Goal: Transaction & Acquisition: Purchase product/service

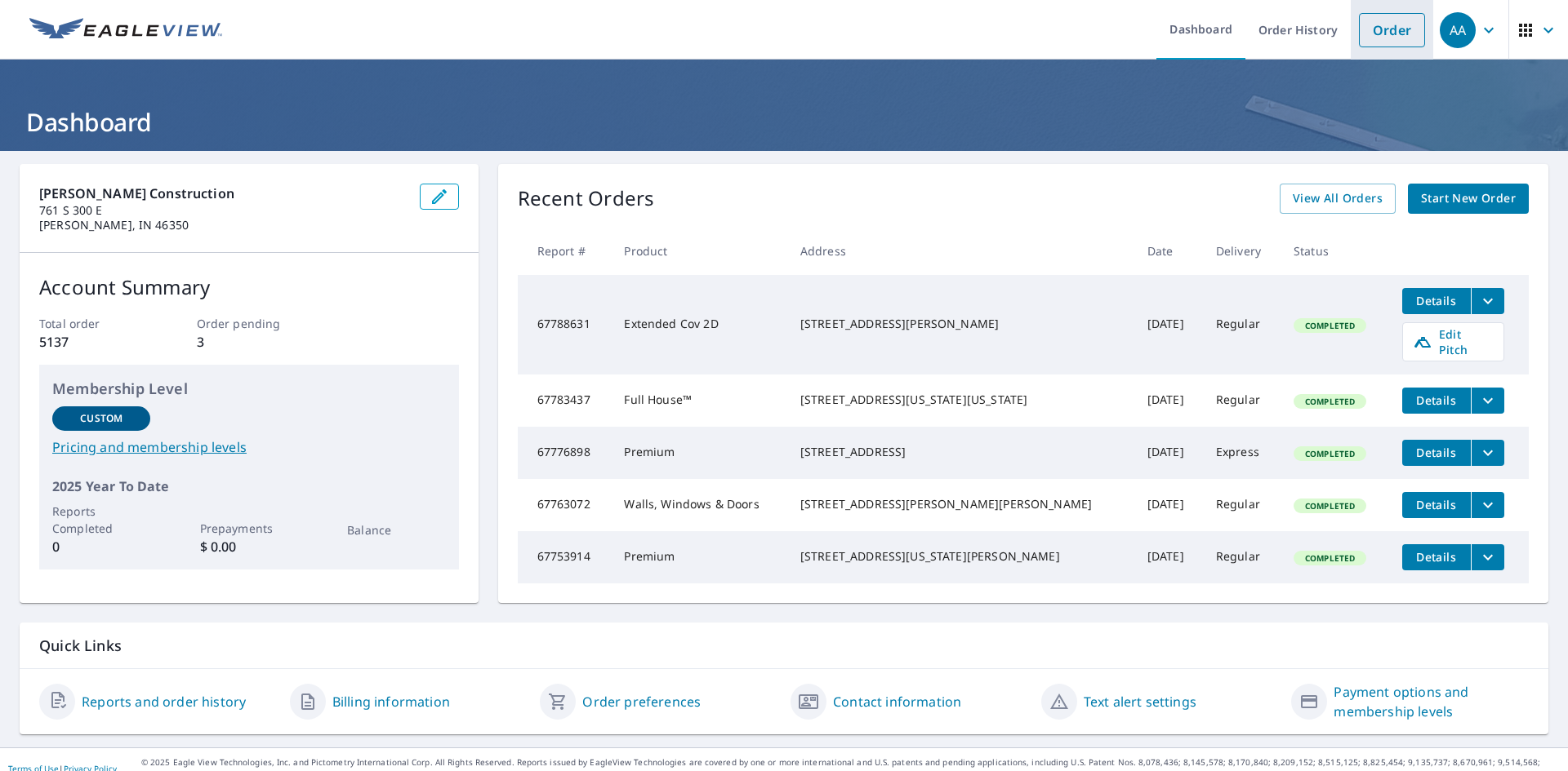
click at [1397, 32] on link "Order" at bounding box center [1392, 30] width 66 height 35
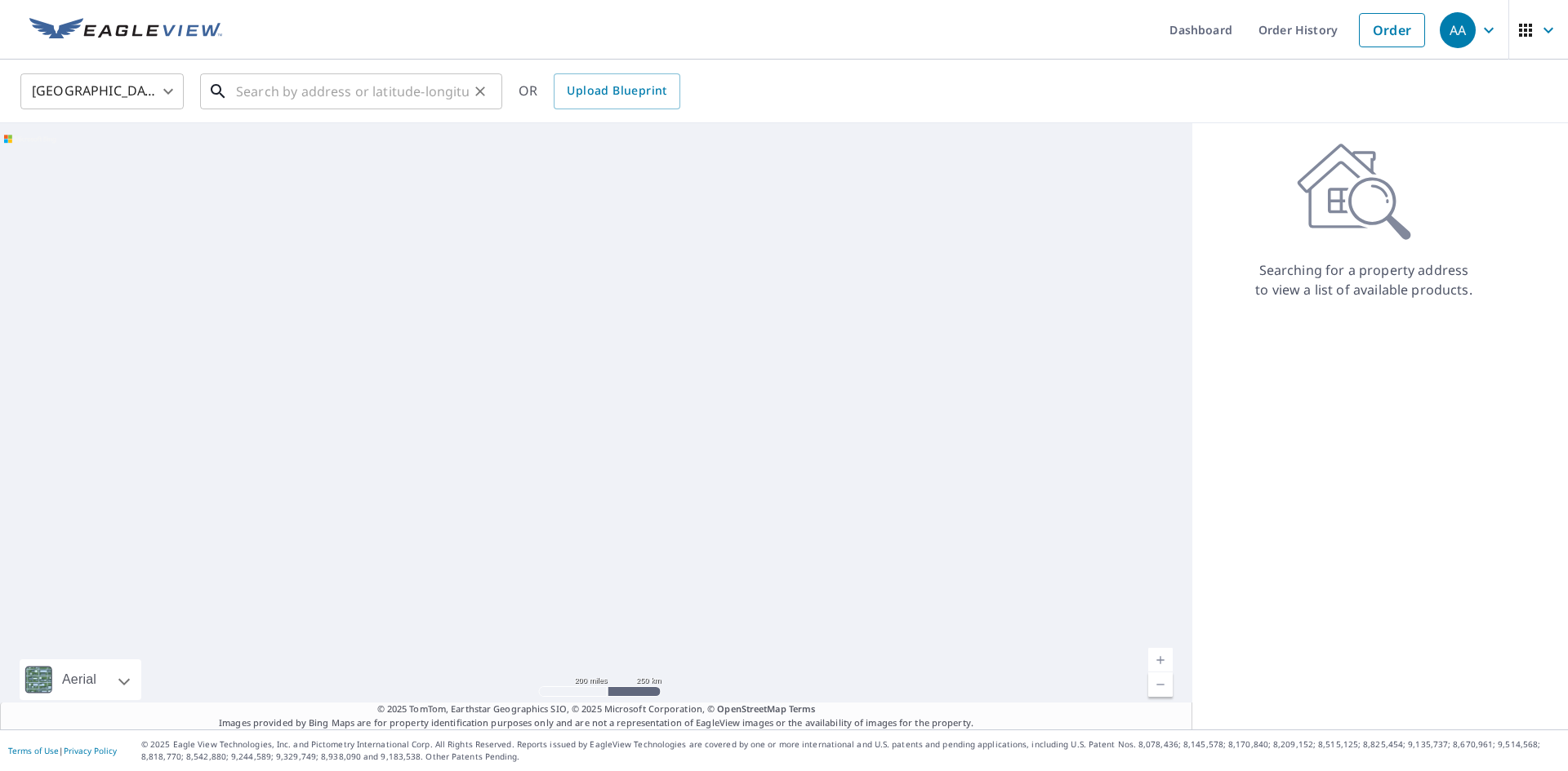
click at [367, 99] on input "text" at bounding box center [352, 91] width 233 height 46
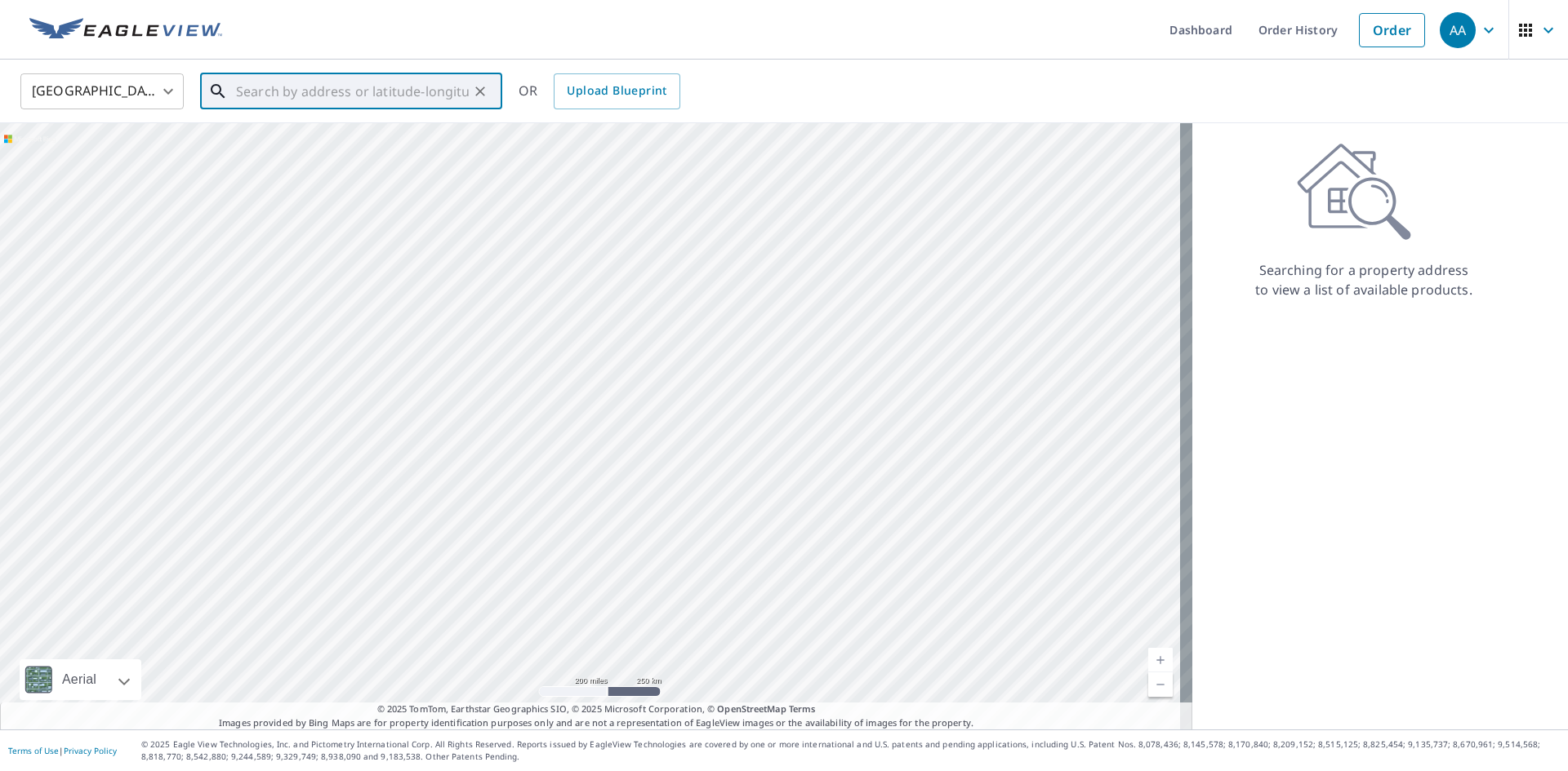
paste input "[STREET_ADDRESS]"
click at [352, 153] on p "Mishawaka, IN 46544" at bounding box center [361, 156] width 257 height 16
type input "[STREET_ADDRESS]"
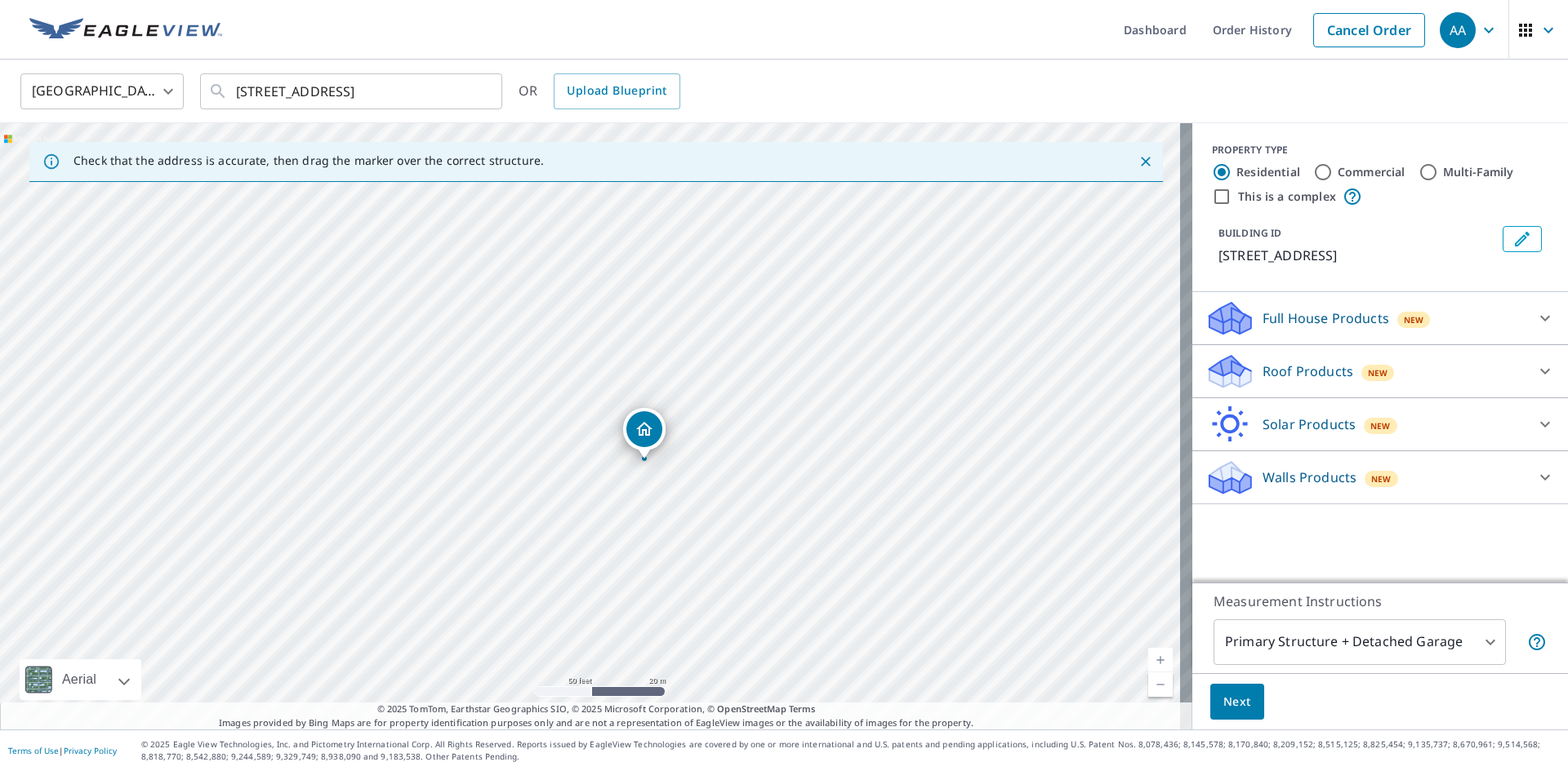
click at [1435, 386] on div "Roof Products New" at bounding box center [1365, 372] width 320 height 38
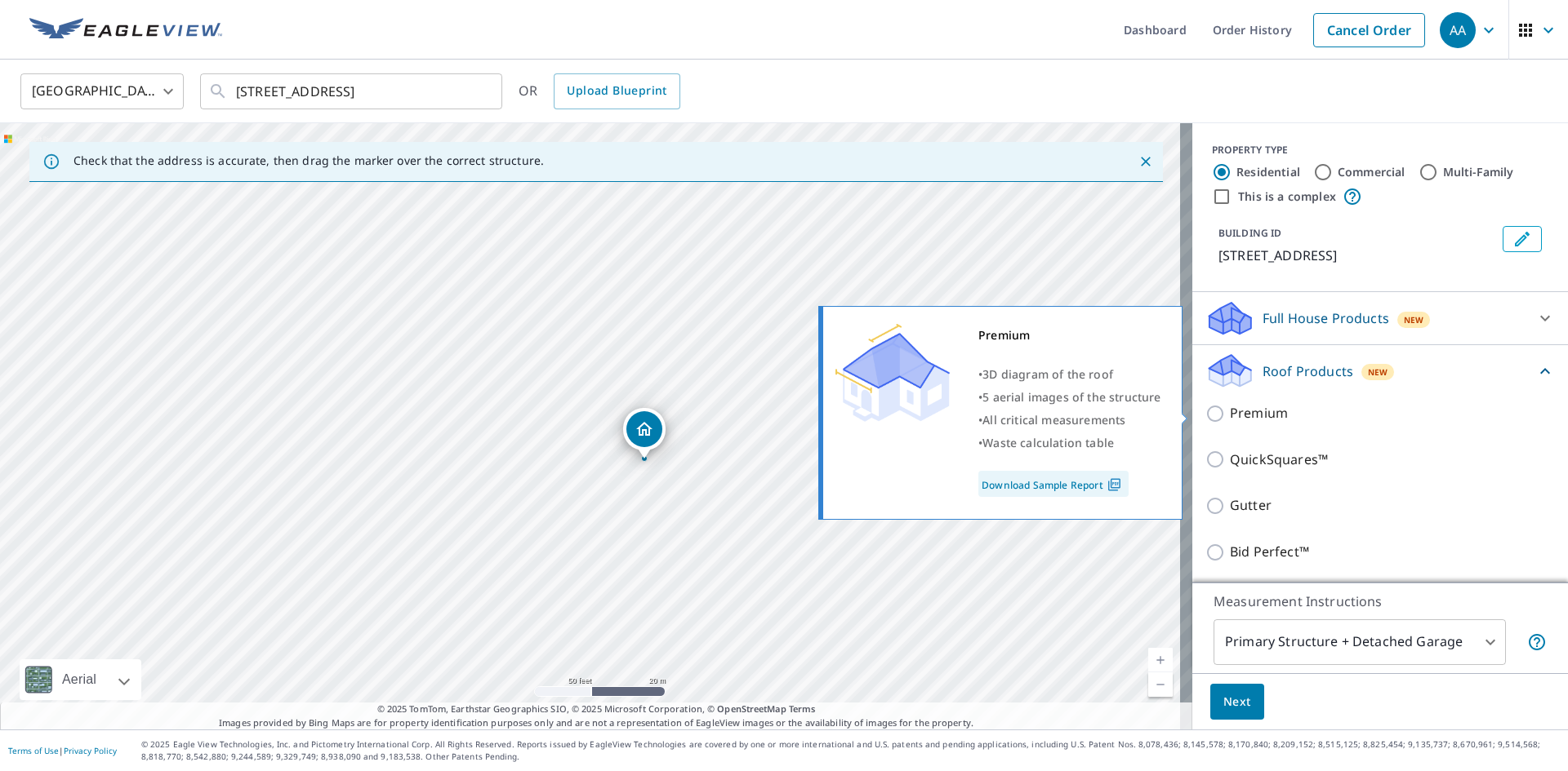
click at [1234, 417] on p "Premium" at bounding box center [1259, 414] width 58 height 21
click at [1230, 417] on input "Premium" at bounding box center [1217, 414] width 24 height 20
checkbox input "true"
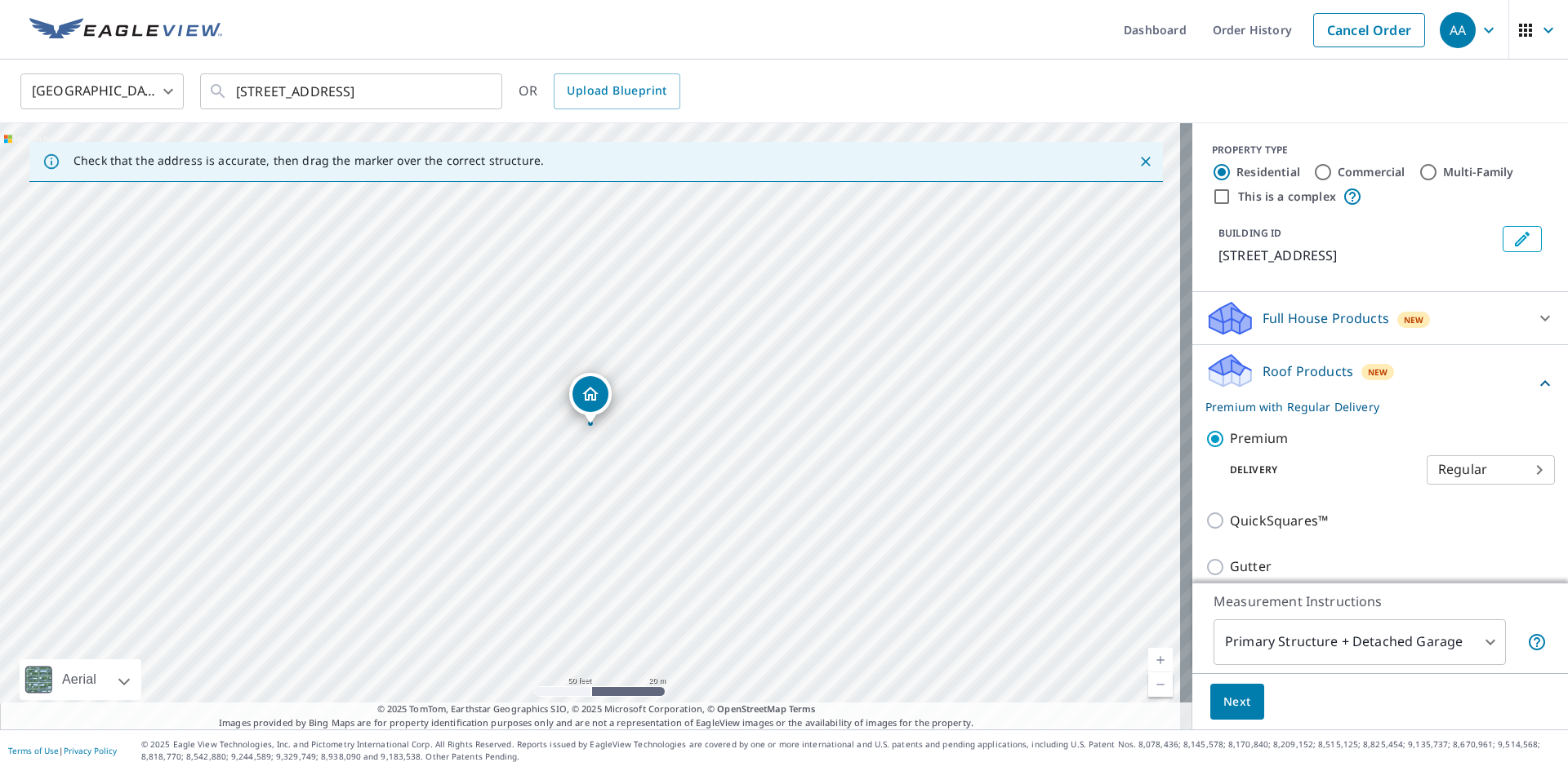
click at [1480, 478] on body "AA AA Dashboard Order History Cancel Order AA [GEOGRAPHIC_DATA] [GEOGRAPHIC_DAT…" at bounding box center [784, 385] width 1568 height 771
click at [1448, 494] on li "Express" at bounding box center [1466, 500] width 128 height 29
type input "4"
click at [1224, 702] on span "Next" at bounding box center [1237, 702] width 28 height 21
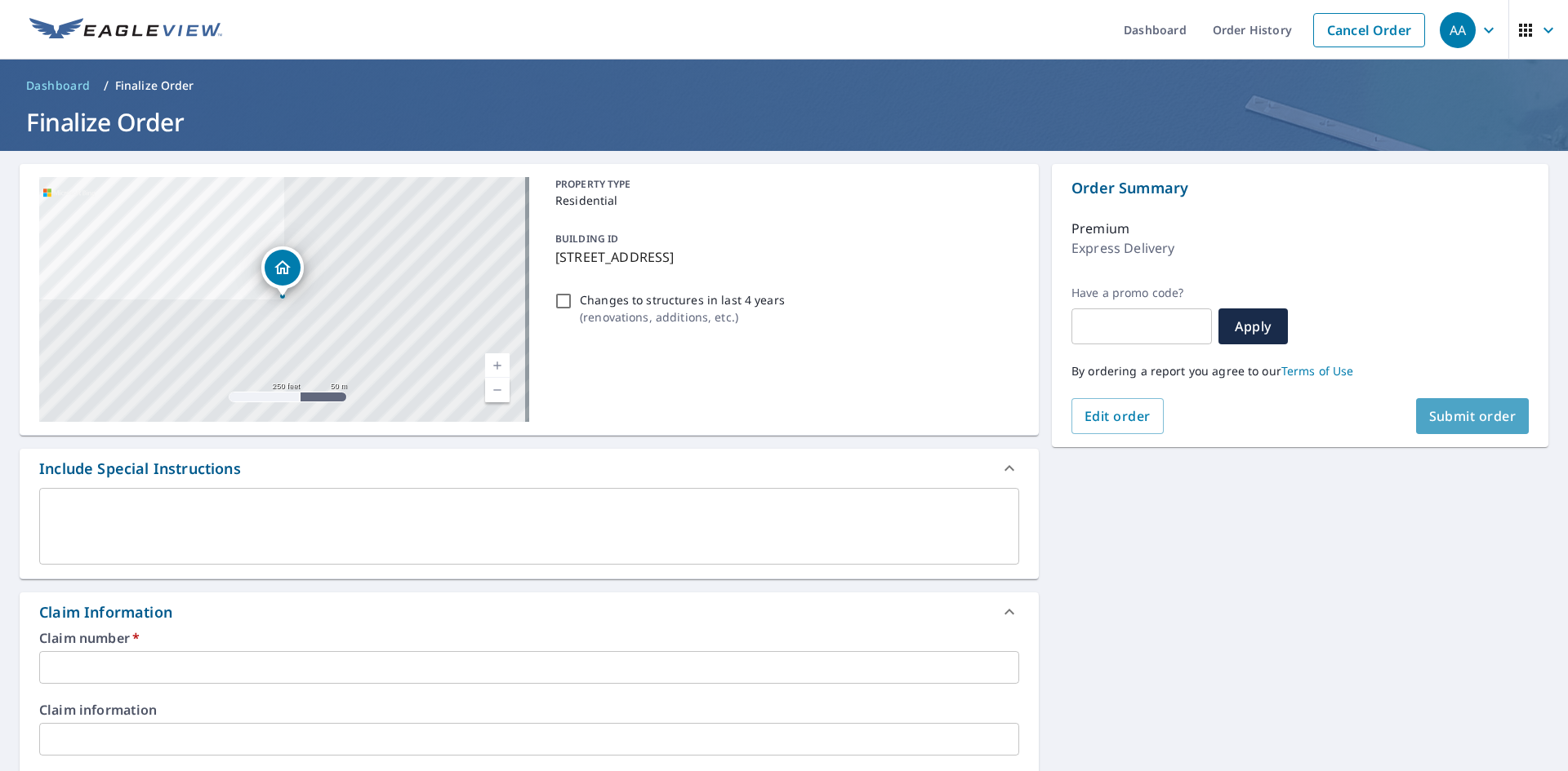
click at [1467, 416] on span "Submit order" at bounding box center [1473, 416] width 88 height 18
checkbox input "true"
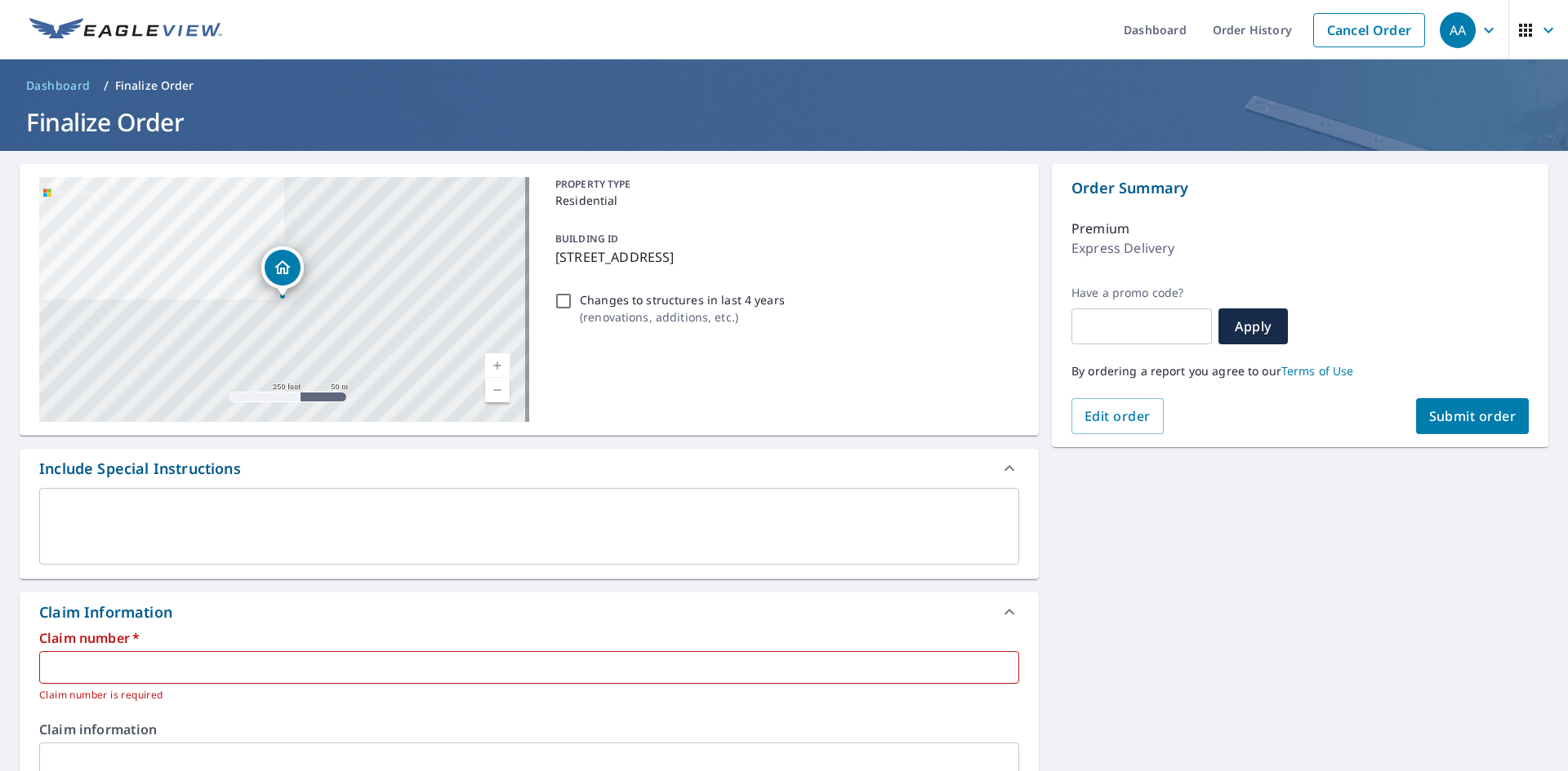
click at [100, 657] on input "text" at bounding box center [529, 668] width 981 height 33
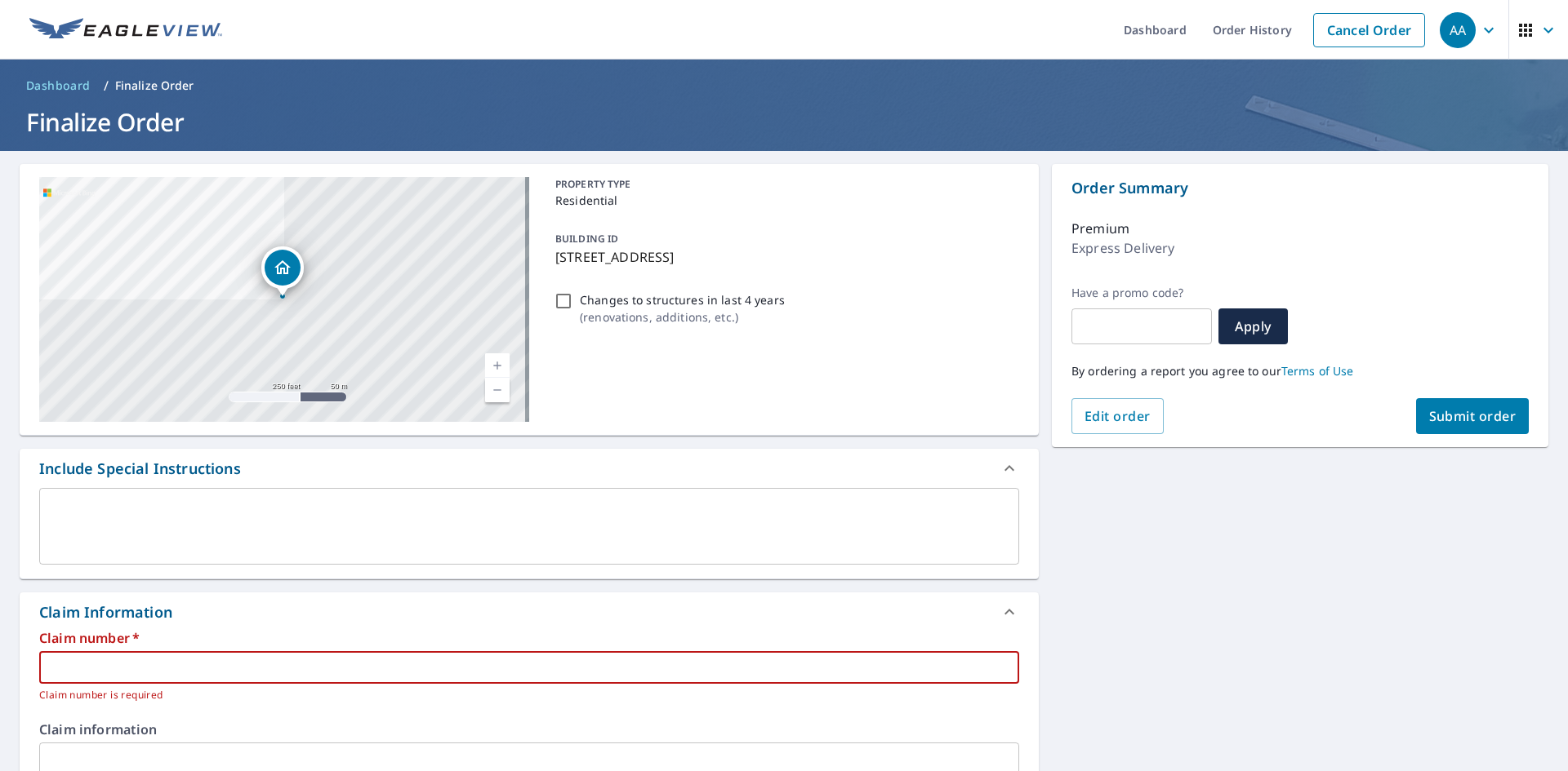
click at [109, 672] on input "text" at bounding box center [529, 668] width 981 height 33
type input "K"
checkbox input "true"
type input "Ku"
checkbox input "true"
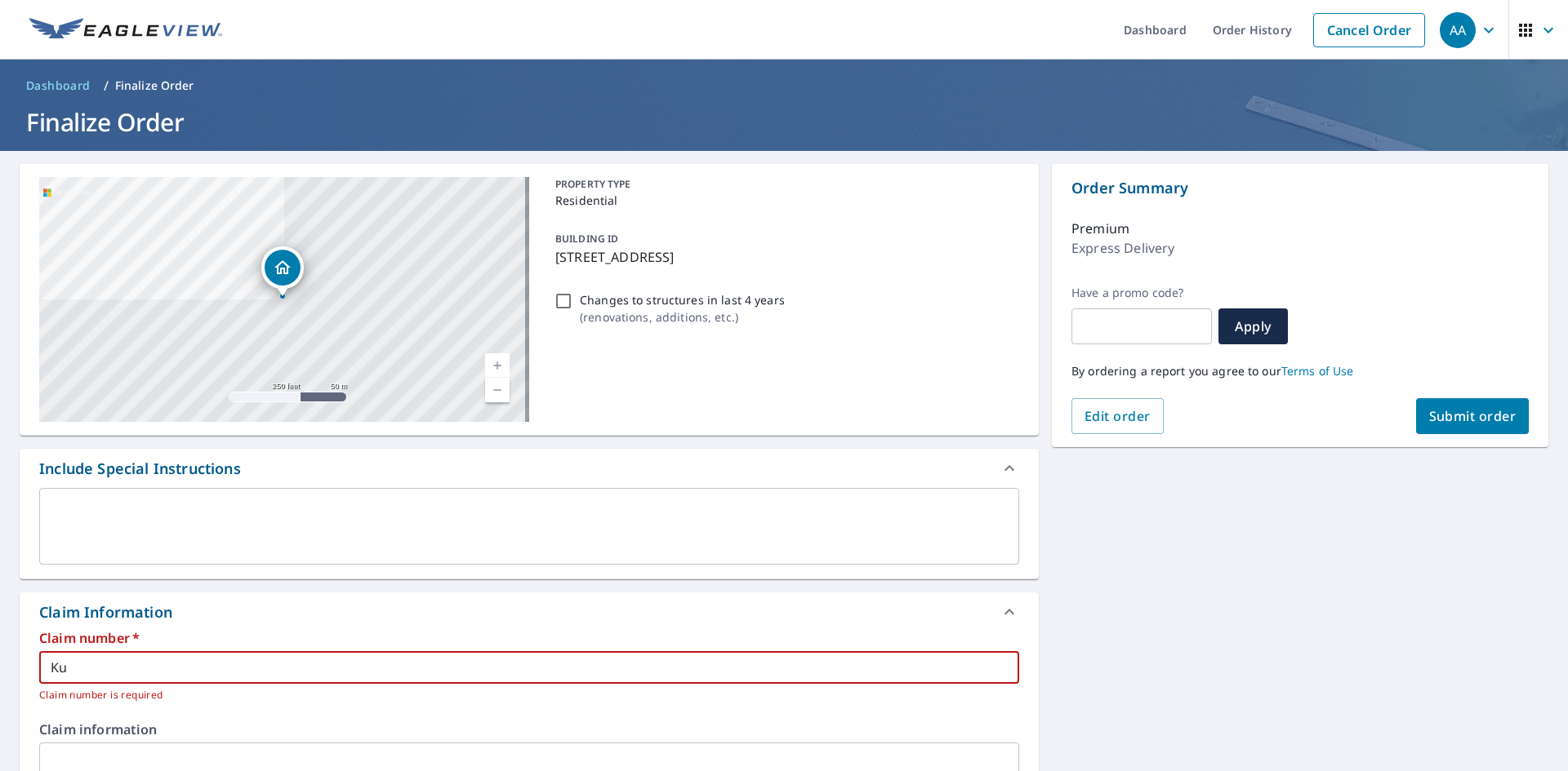
type input "Kur"
checkbox input "true"
type input "[PERSON_NAME]"
checkbox input "true"
type input "[PERSON_NAME]"
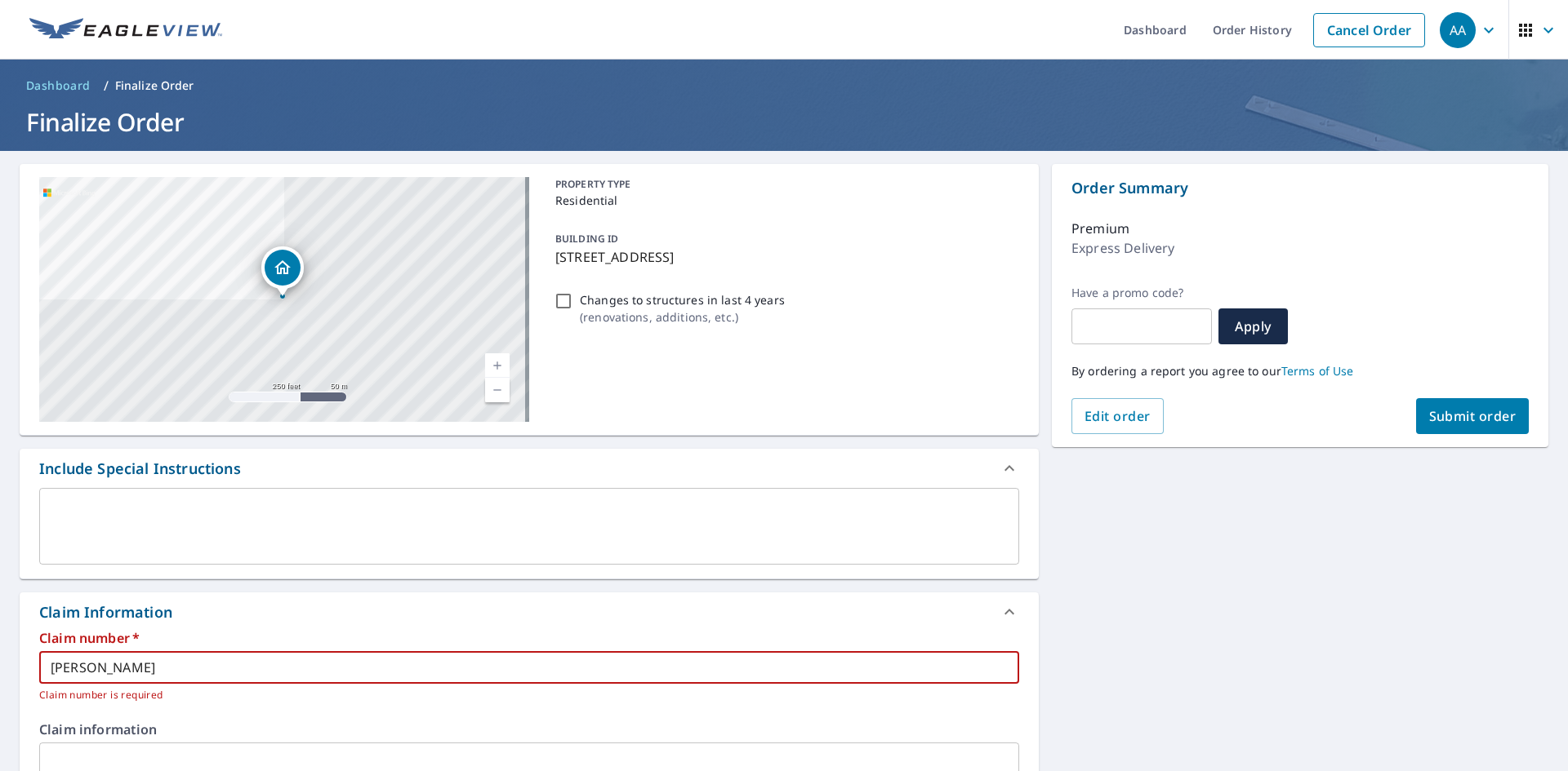
checkbox input "true"
type input "[PERSON_NAME]"
click at [207, 618] on div "Claim Information" at bounding box center [515, 612] width 951 height 22
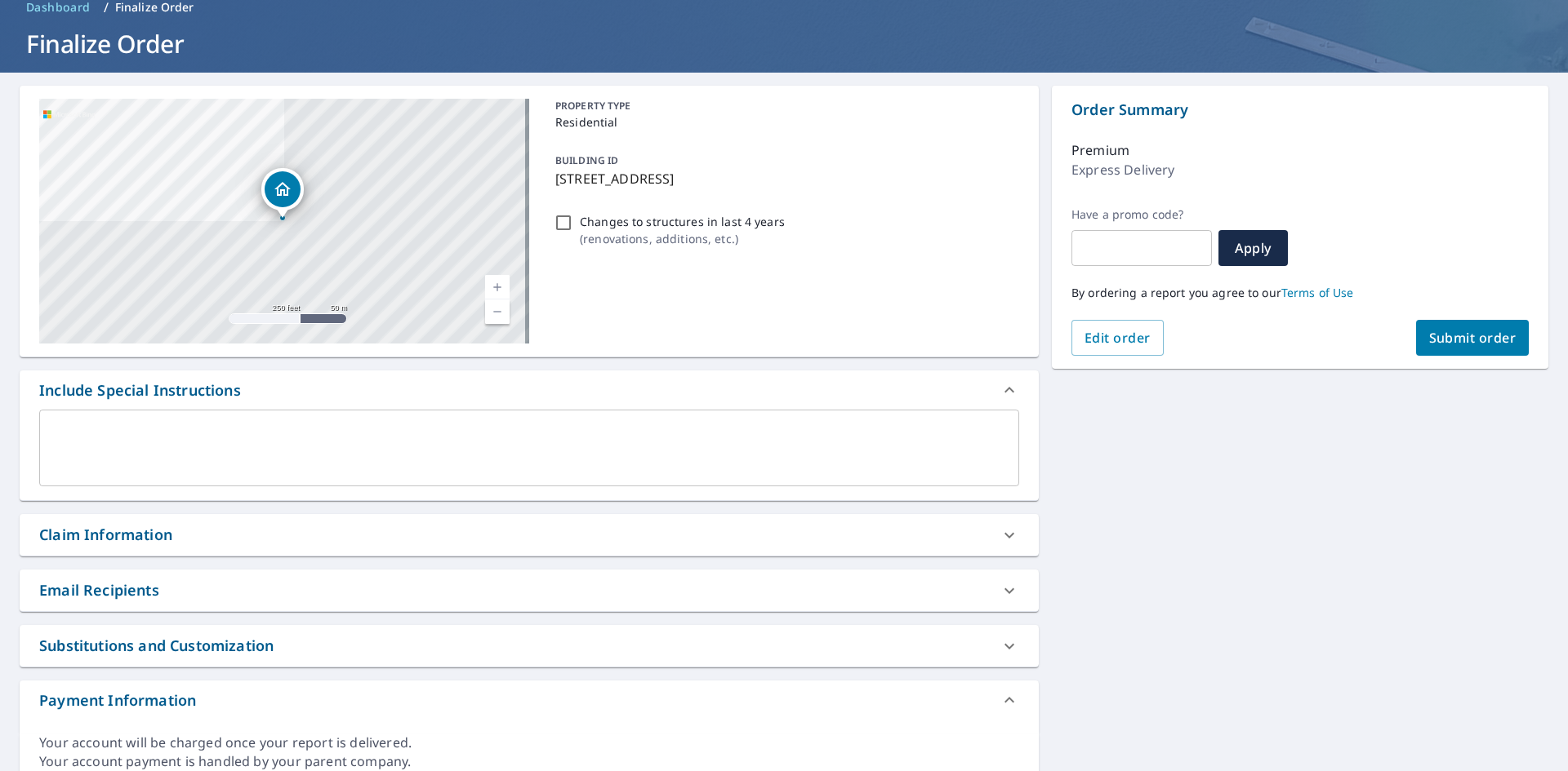
scroll to position [147, 0]
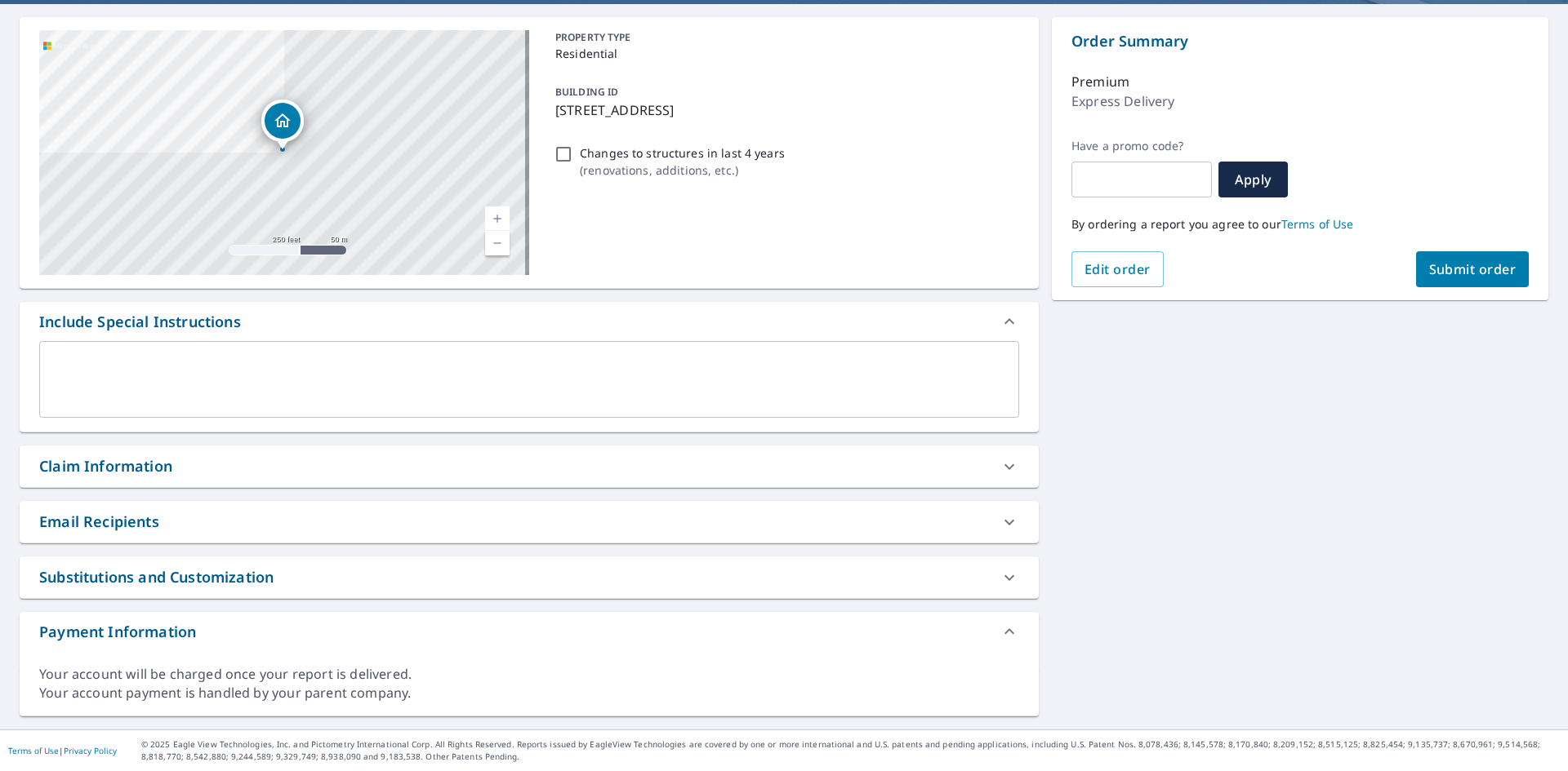
click at [221, 457] on div "Claim Information" at bounding box center [515, 466] width 951 height 22
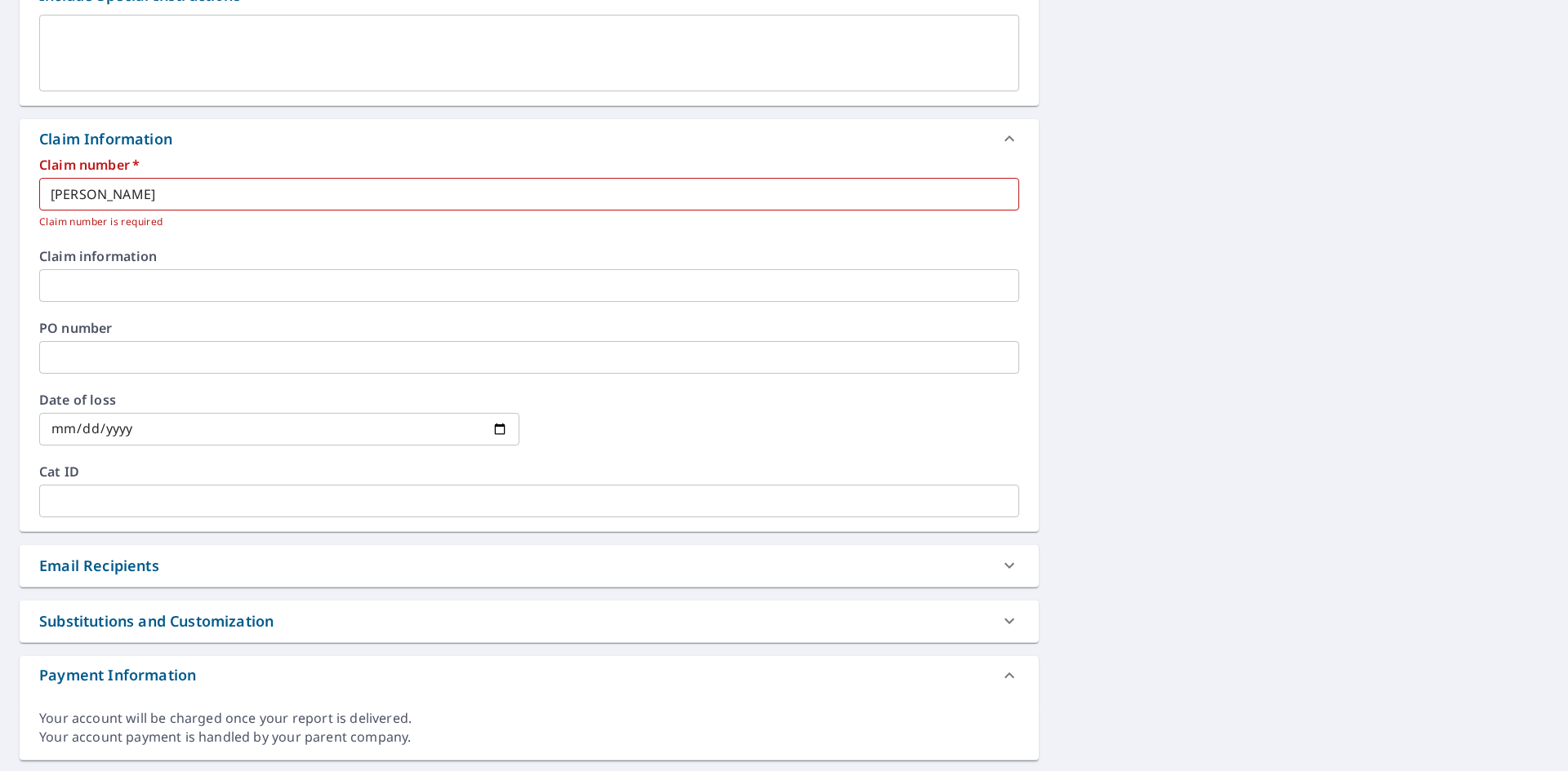
scroll to position [518, 0]
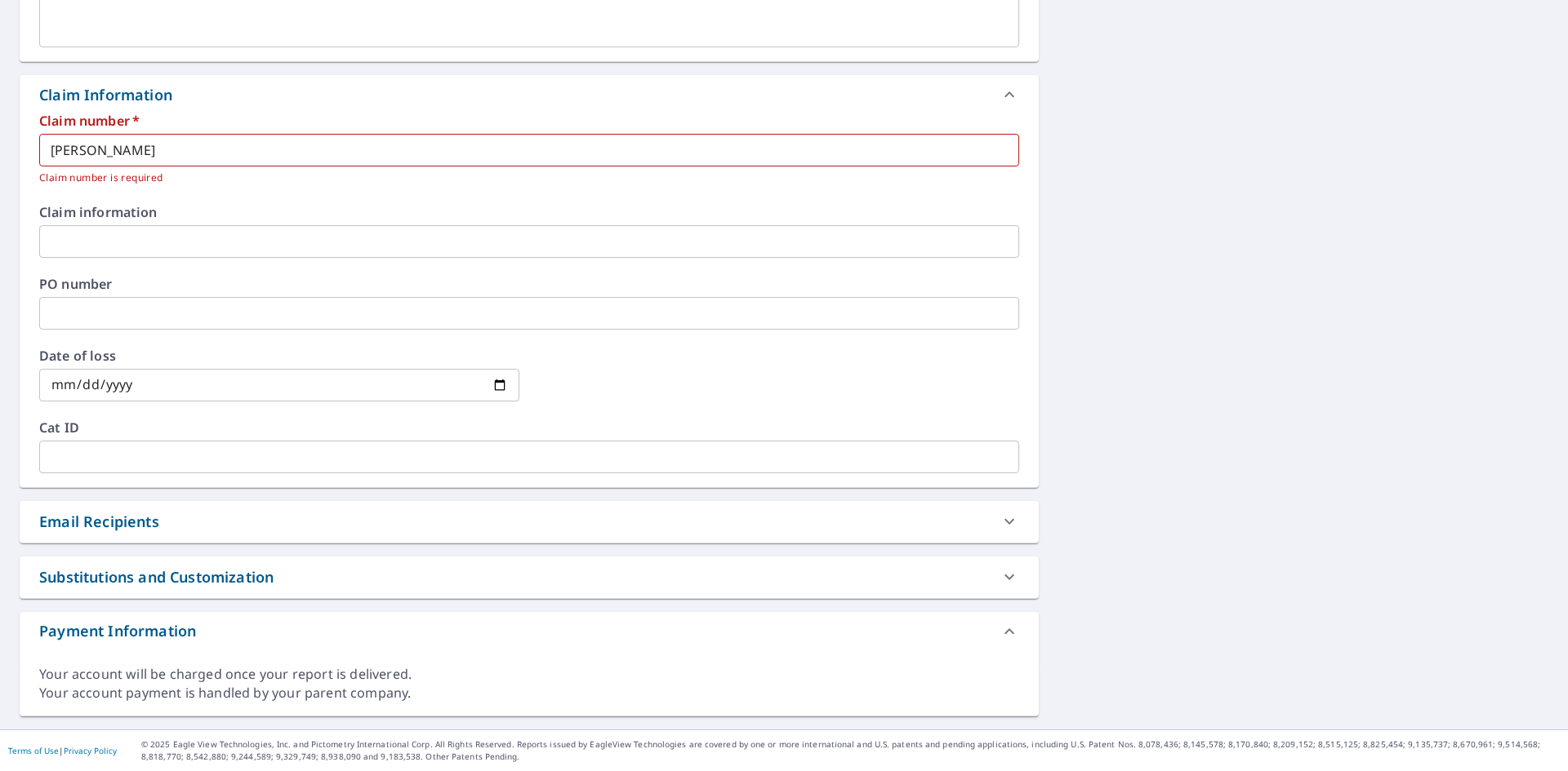
click at [253, 537] on div "Email Recipients" at bounding box center [529, 522] width 1020 height 42
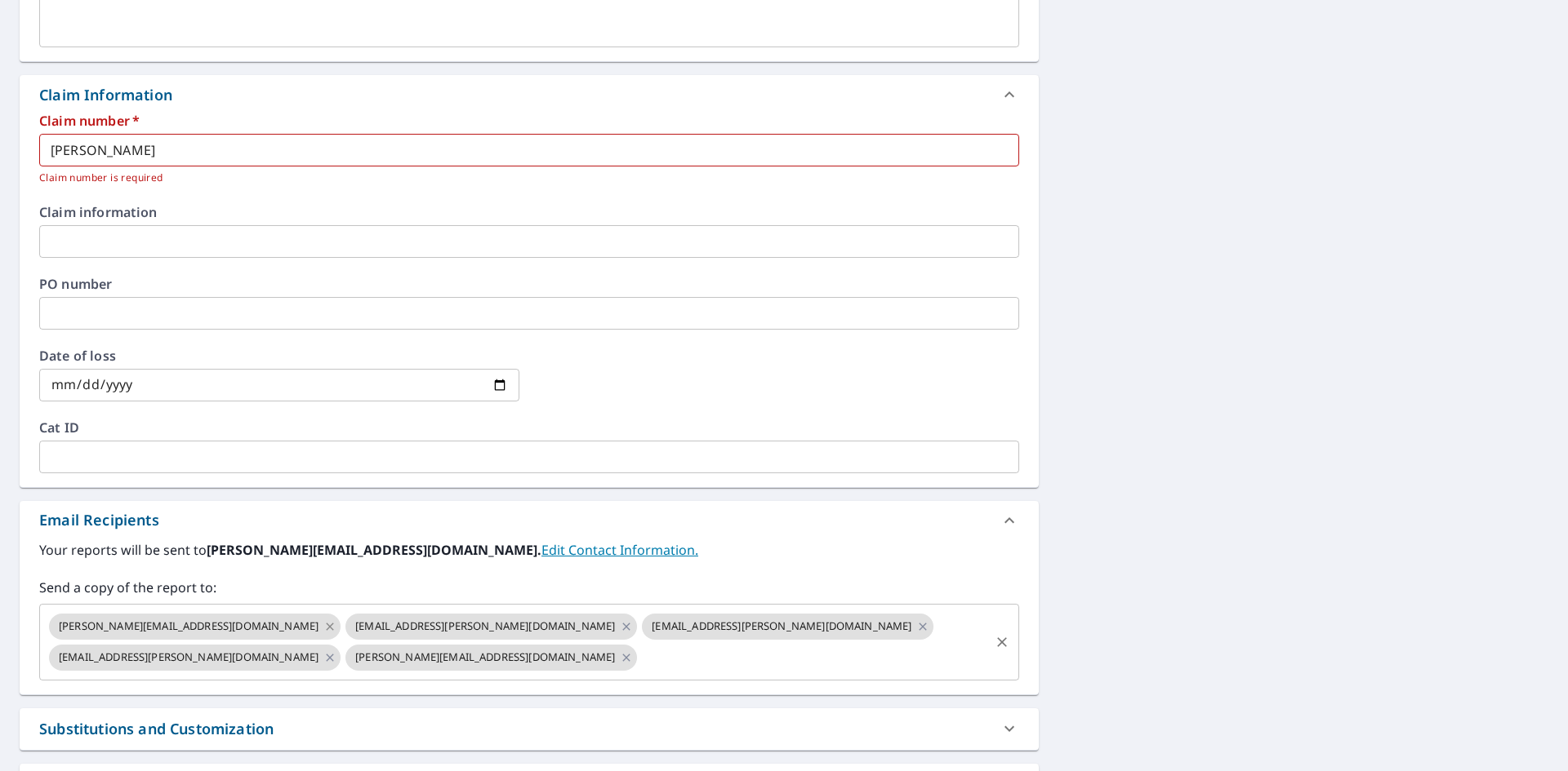
click at [326, 625] on icon at bounding box center [330, 626] width 7 height 7
click at [337, 649] on icon at bounding box center [330, 657] width 13 height 18
checkbox input "true"
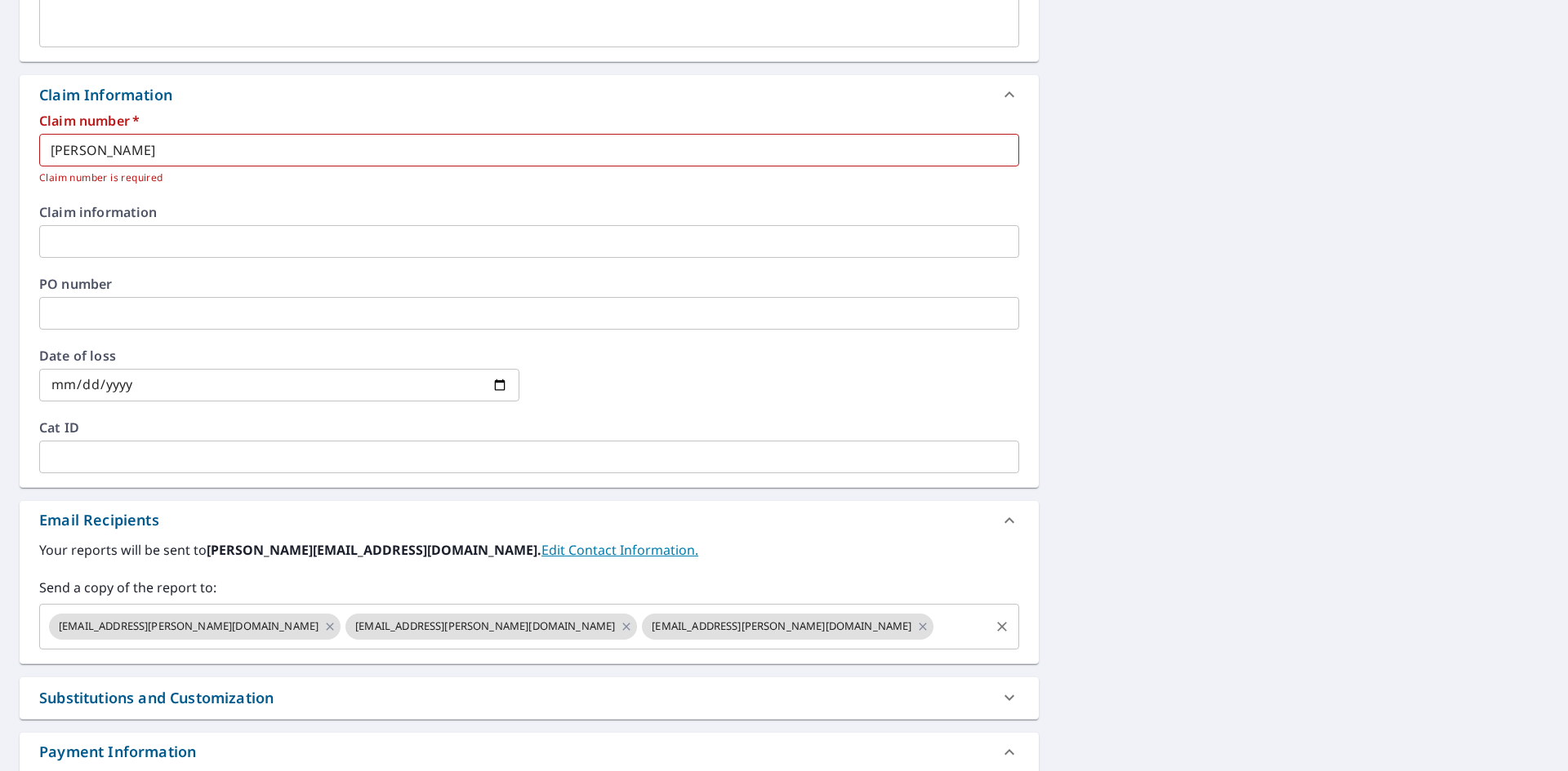
click at [936, 626] on input "text" at bounding box center [961, 627] width 51 height 31
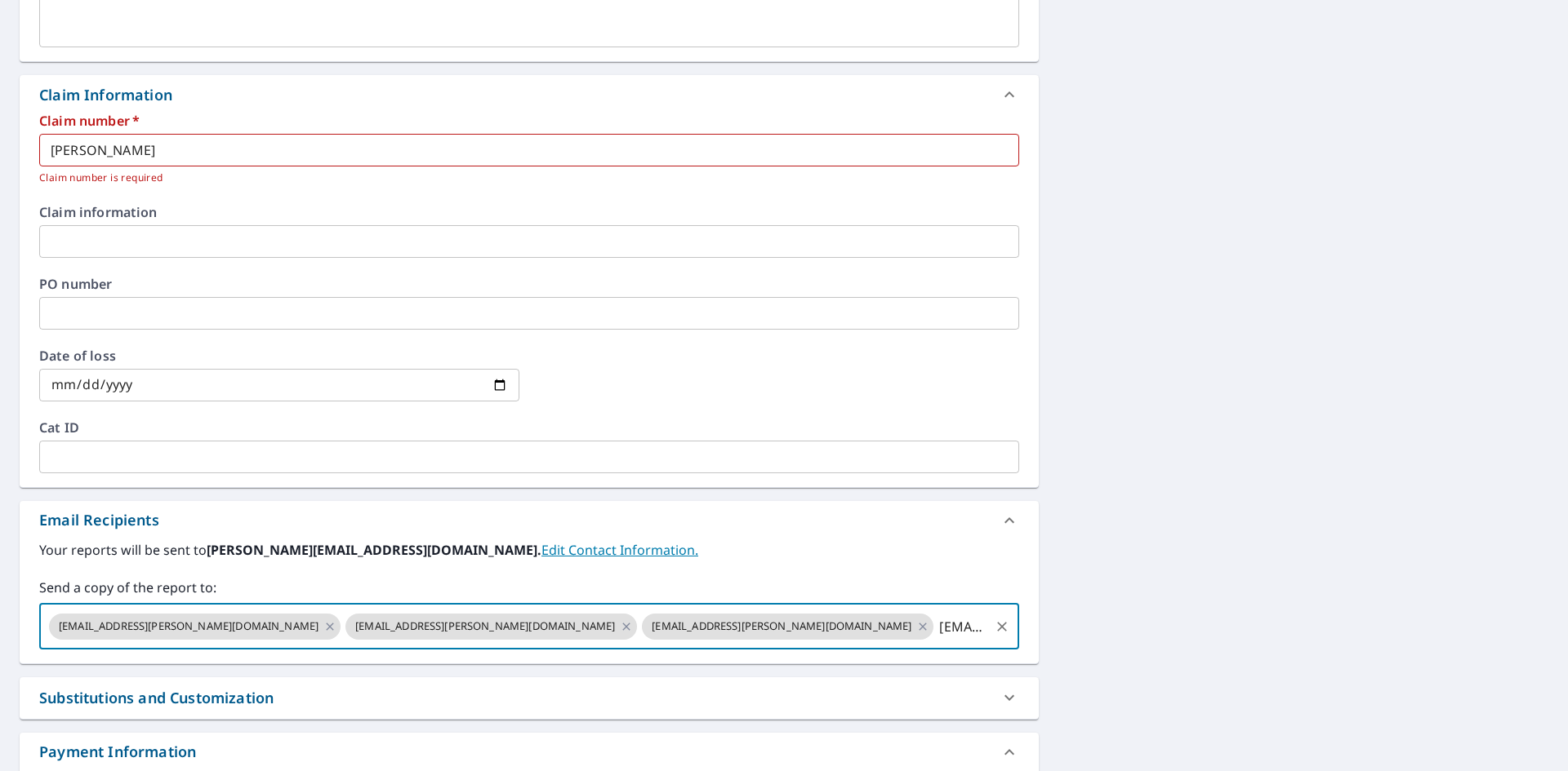
type input "[EMAIL_ADDRESS][DOMAIN_NAME]"
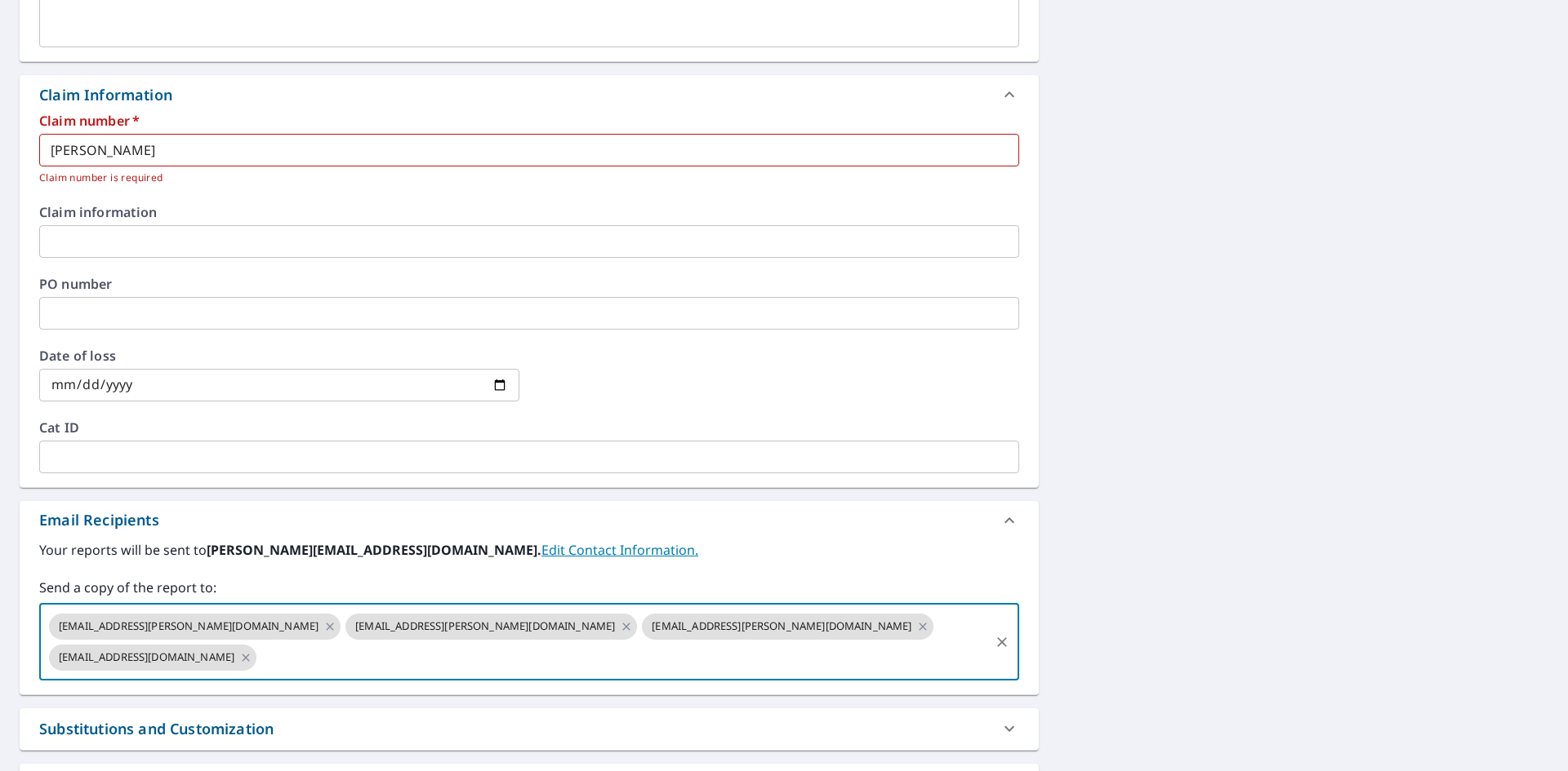
click at [1349, 406] on div "[STREET_ADDRESS] Aerial Road A standard road map Aerial A detailed look from ab…" at bounding box center [784, 257] width 1568 height 1248
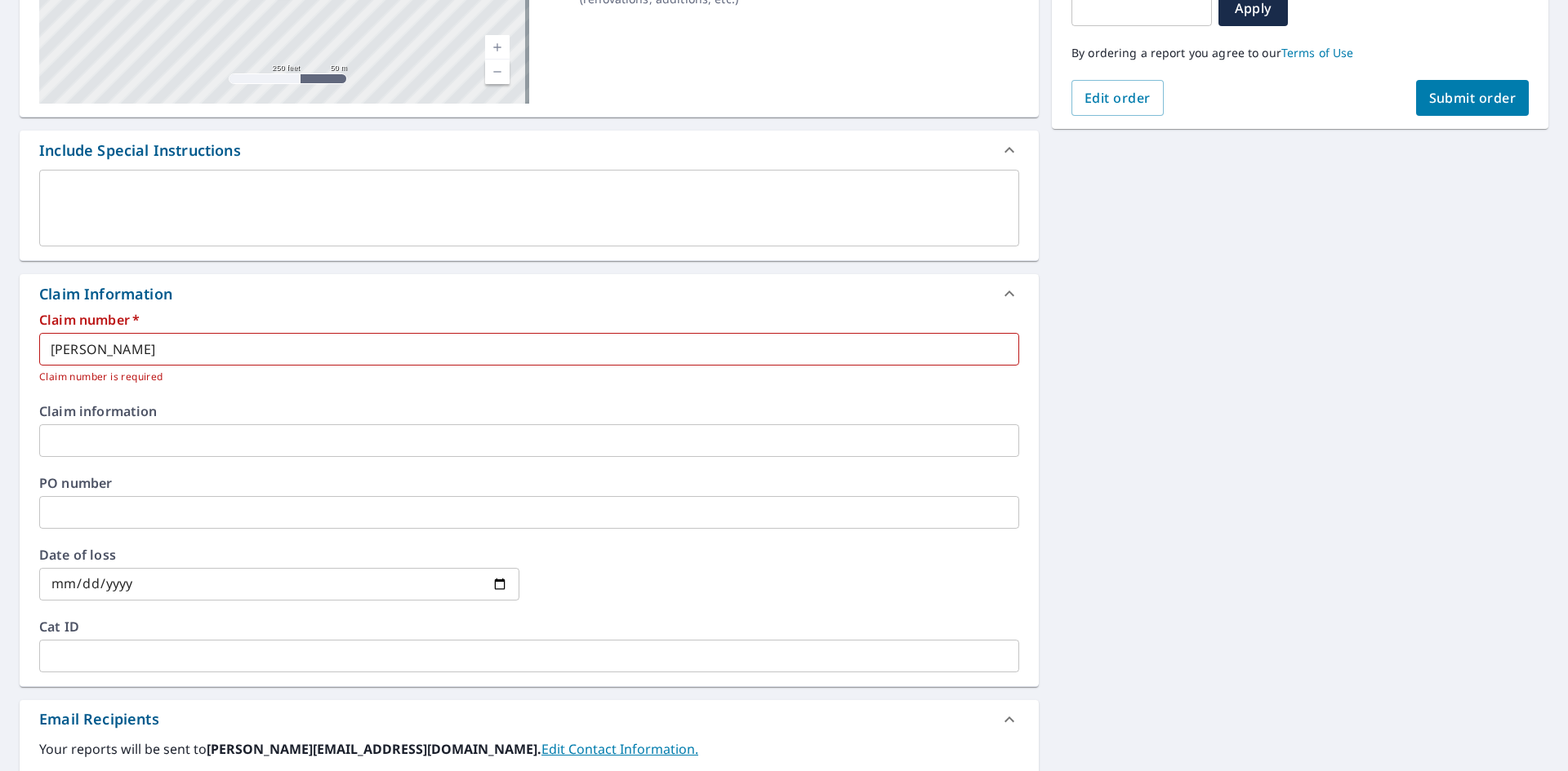
scroll to position [109, 0]
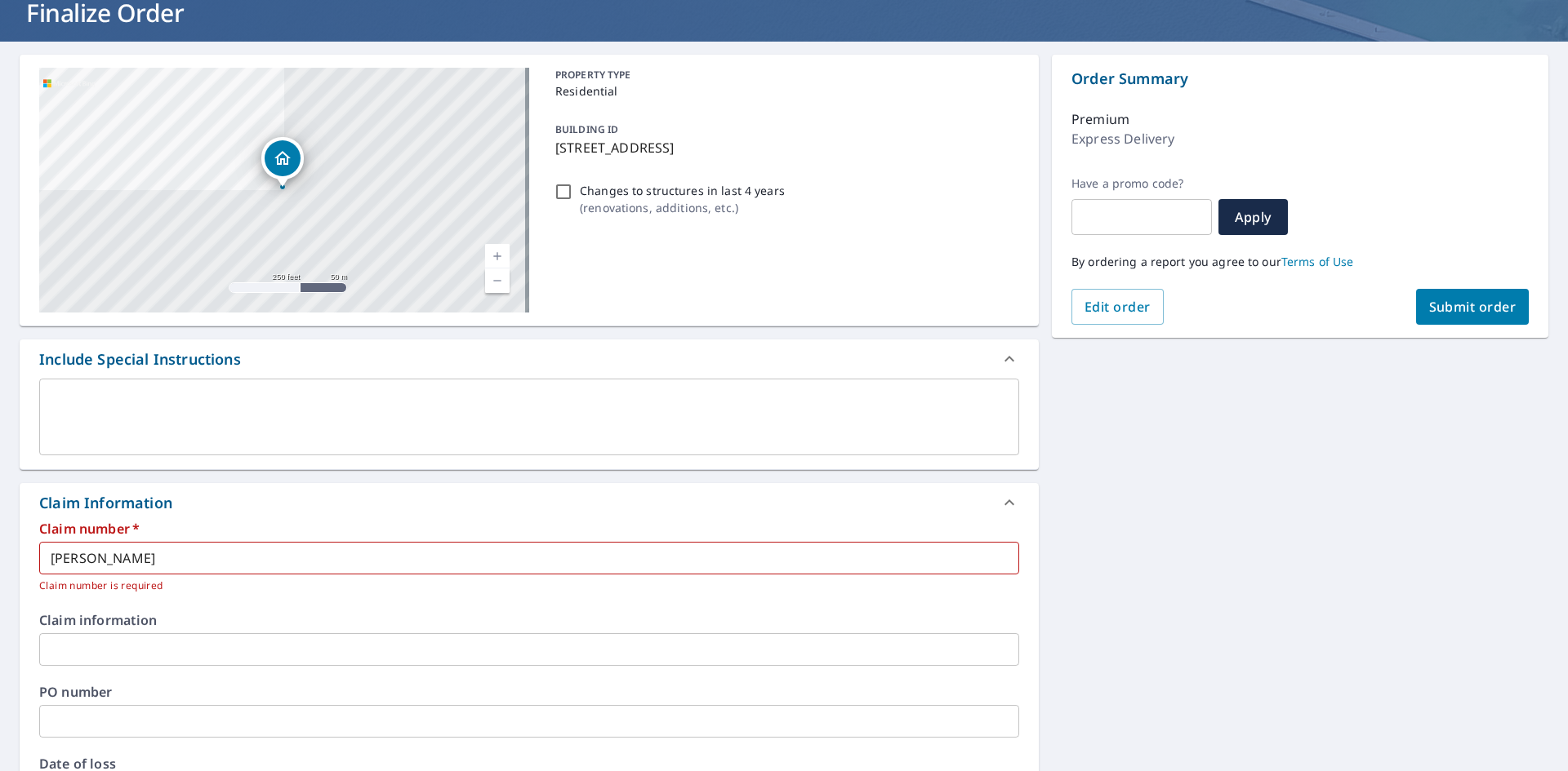
click at [1480, 310] on span "Submit order" at bounding box center [1473, 307] width 88 height 18
checkbox input "true"
